Goal: Task Accomplishment & Management: Use online tool/utility

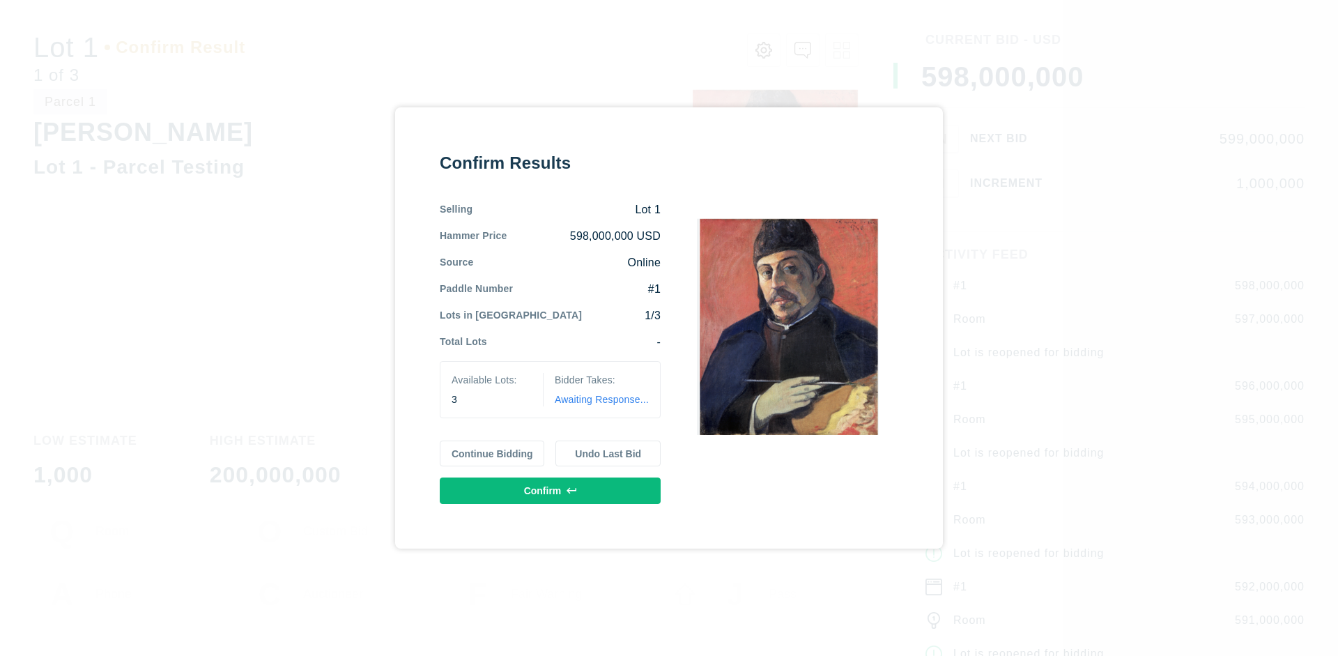
click at [493, 453] on button "Continue Bidding" at bounding box center [492, 454] width 105 height 26
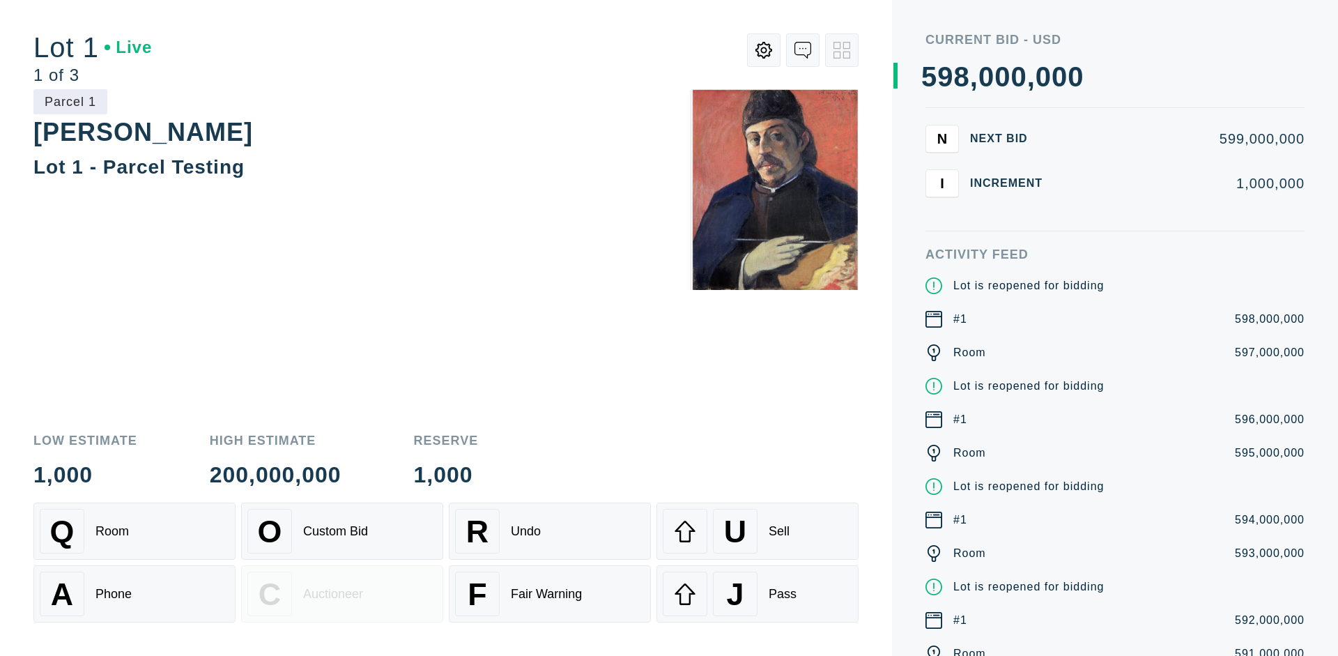
click at [135, 531] on div "Q Room" at bounding box center [135, 531] width 190 height 45
